Goal: Use online tool/utility: Utilize a website feature to perform a specific function

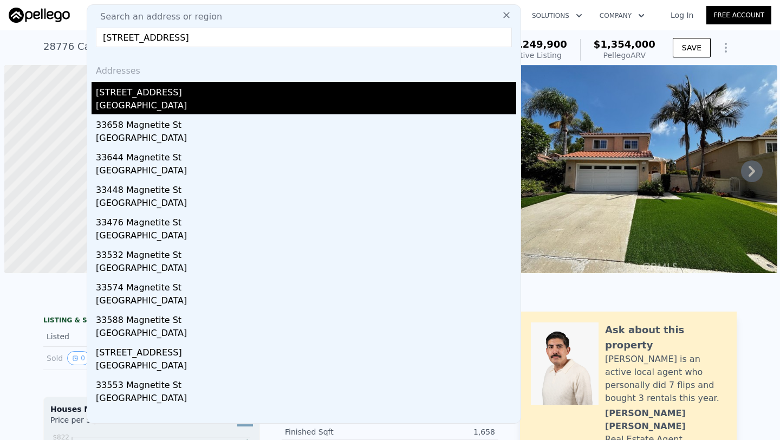
scroll to position [0, 4]
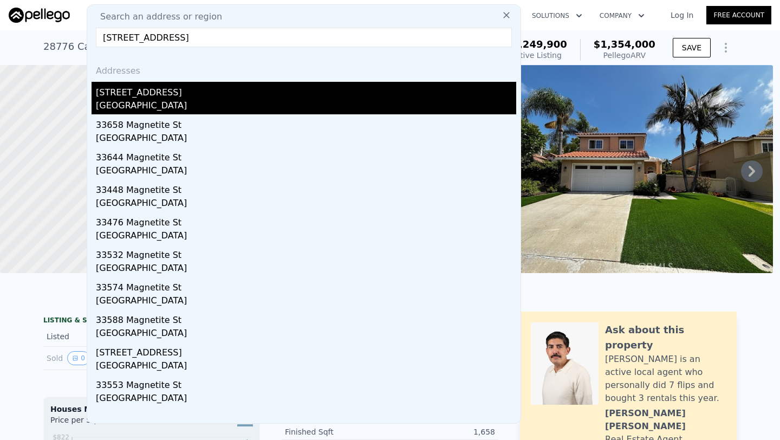
click at [200, 100] on div "Riverside County, CA 92584" at bounding box center [306, 106] width 420 height 15
type input "$ 1,354,000"
type input "7"
type input "$ 0"
type input "-$ 72,401"
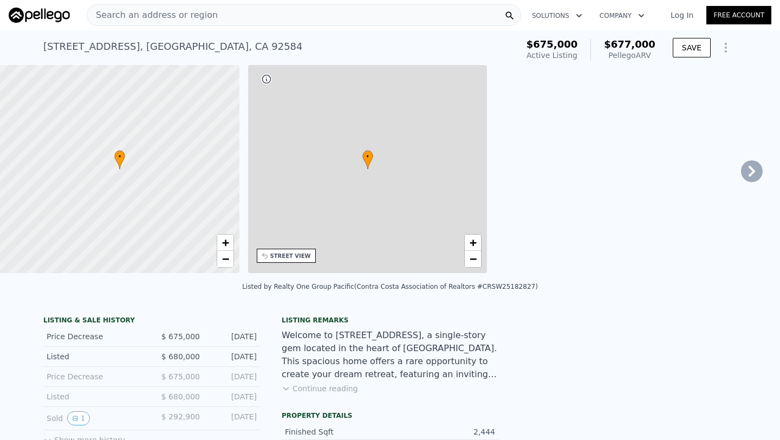
type input "4"
type input "5"
type input "3"
type input "2110"
type input "3258"
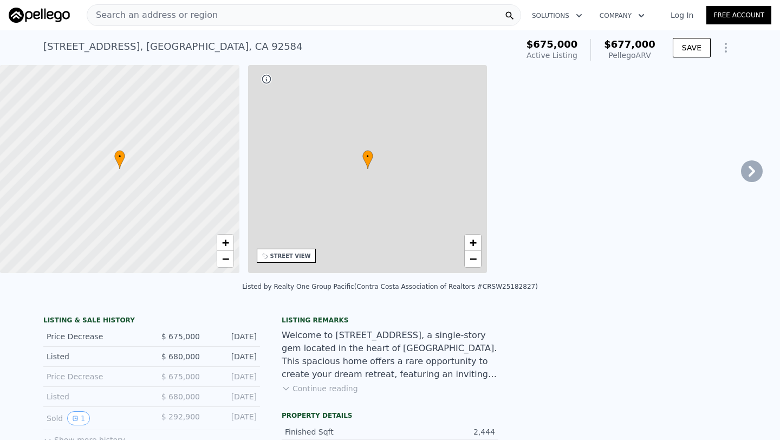
type input "6098"
type input "12632"
type input "$ 677,000"
type input "4"
type input "-$ 73,763"
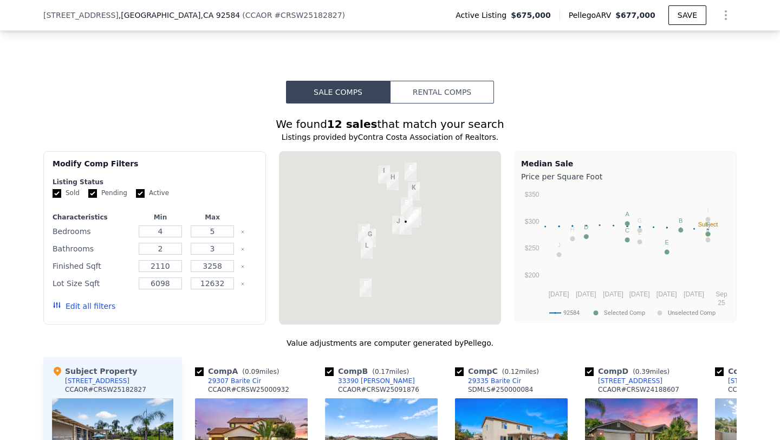
scroll to position [750, 0]
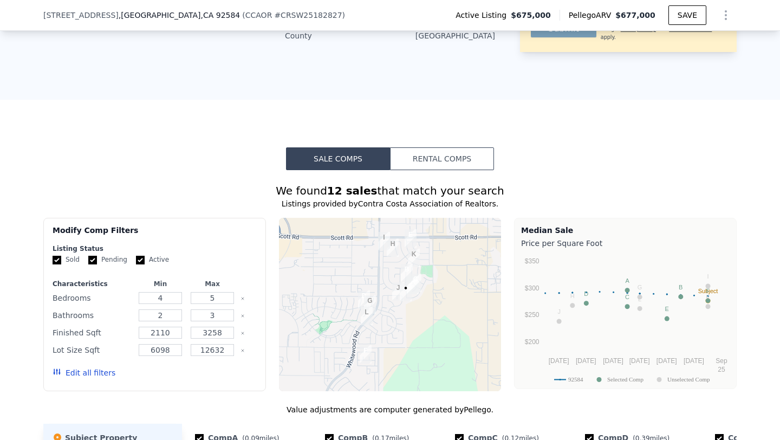
scroll to position [672, 0]
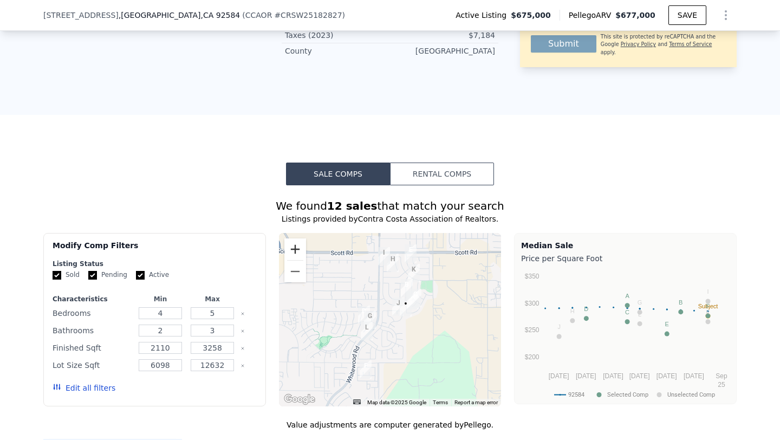
click at [292, 249] on button "Zoom in" at bounding box center [295, 249] width 22 height 22
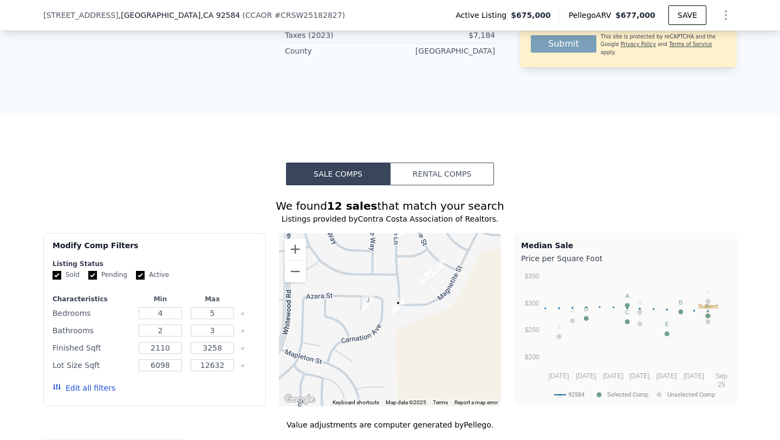
drag, startPoint x: 433, startPoint y: 296, endPoint x: 372, endPoint y: 309, distance: 62.5
click at [371, 309] on div at bounding box center [390, 319] width 222 height 173
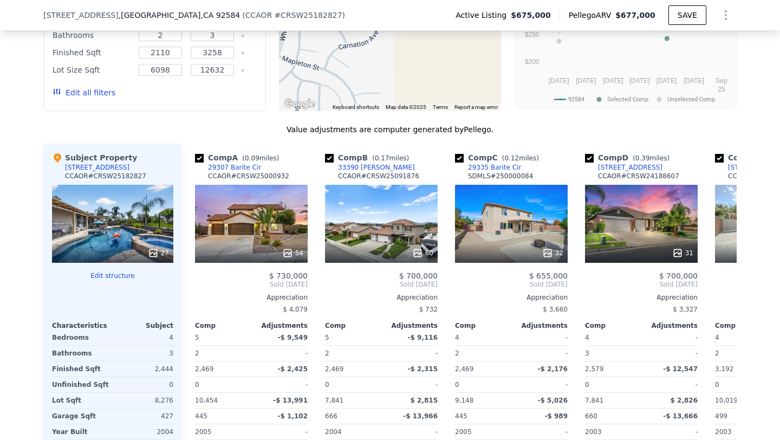
scroll to position [970, 0]
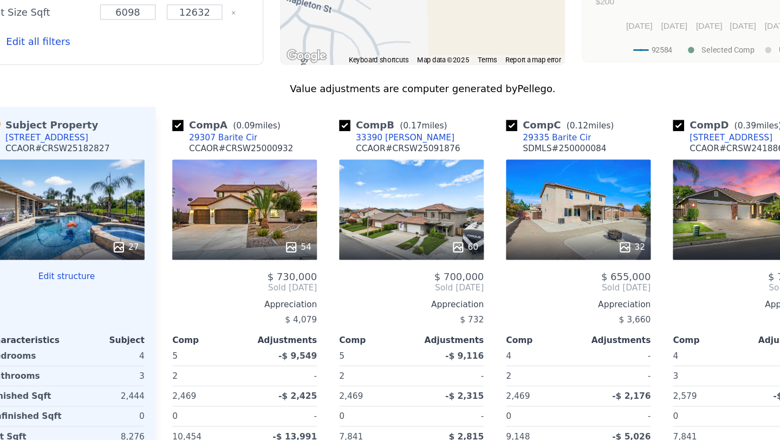
click at [512, 238] on div "32" at bounding box center [511, 220] width 113 height 78
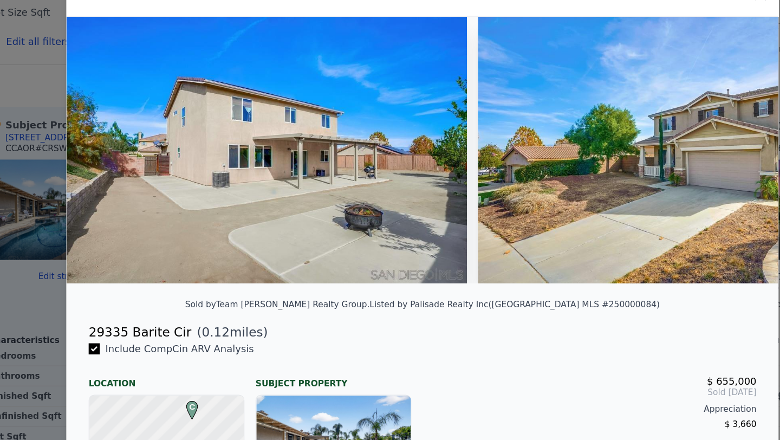
scroll to position [0, 25]
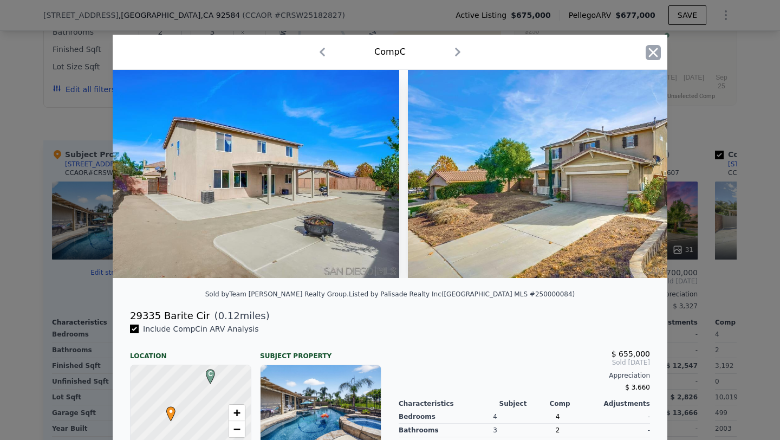
click at [649, 53] on icon "button" at bounding box center [652, 52] width 15 height 15
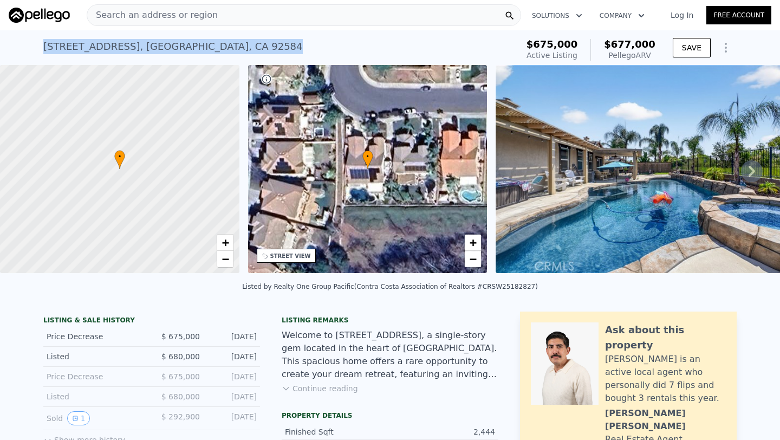
drag, startPoint x: 38, startPoint y: 45, endPoint x: 271, endPoint y: 46, distance: 232.8
click at [271, 46] on div "[STREET_ADDRESS] Active at $675k (~ARV $677k ) $675,000 Active Listing $677,000…" at bounding box center [390, 47] width 780 height 35
copy div "[STREET_ADDRESS]"
